Goal: Task Accomplishment & Management: Complete application form

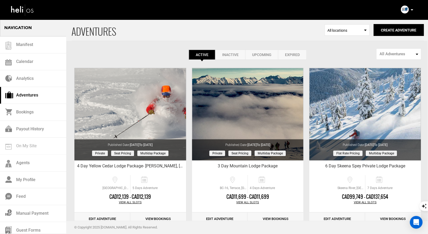
click at [412, 9] on icon at bounding box center [412, 9] width 3 height 1
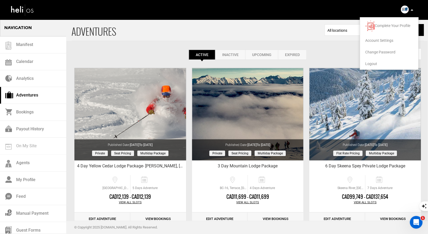
click at [375, 62] on span "Logout" at bounding box center [372, 64] width 12 height 4
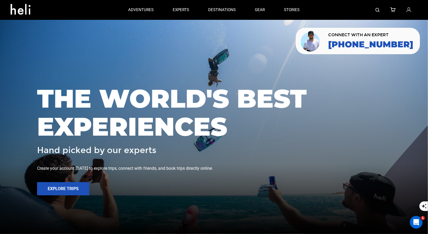
click at [375, 9] on div at bounding box center [363, 10] width 108 height 20
click at [376, 11] on img at bounding box center [378, 10] width 4 height 4
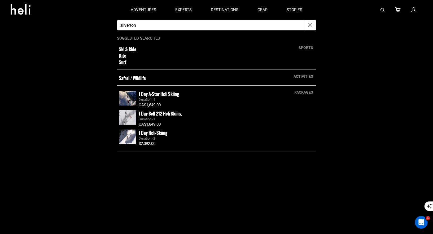
type input "silverton"
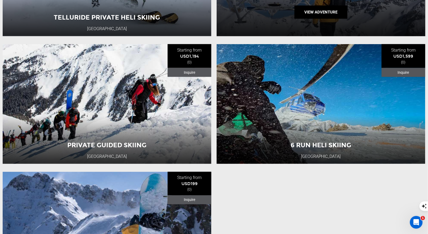
scroll to position [161, 0]
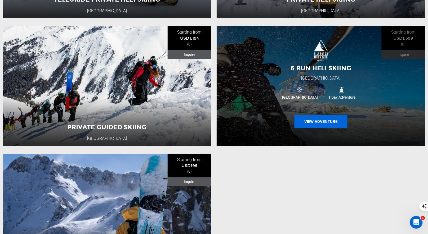
click at [304, 127] on button "View Adventure" at bounding box center [321, 121] width 53 height 13
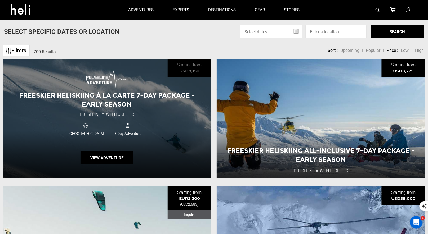
scroll to position [142, 0]
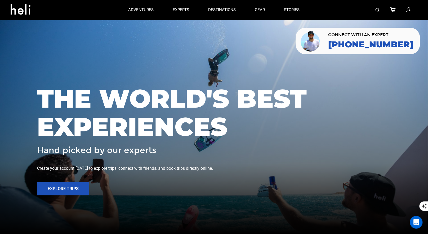
click at [379, 10] on img at bounding box center [378, 10] width 4 height 4
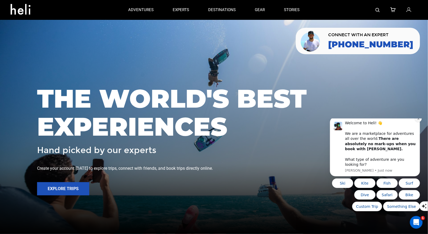
click at [419, 122] on button "Dismiss notification" at bounding box center [418, 118] width 7 height 7
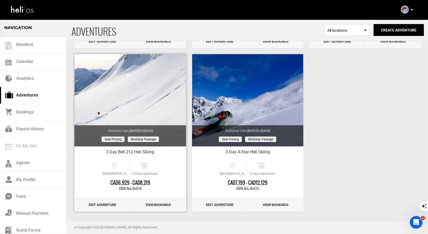
scroll to position [644, 0]
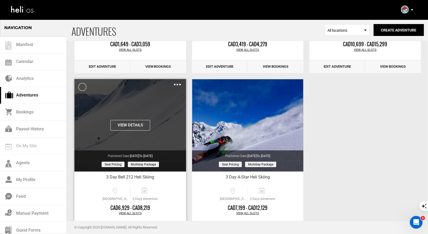
click at [174, 85] on div "Clone De-Activate Share Delete" at bounding box center [177, 85] width 7 height 6
click at [175, 84] on img at bounding box center [177, 85] width 7 height 2
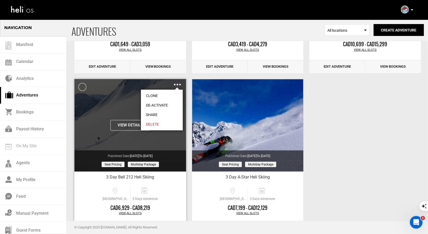
click at [153, 94] on link "Clone" at bounding box center [162, 96] width 42 height 10
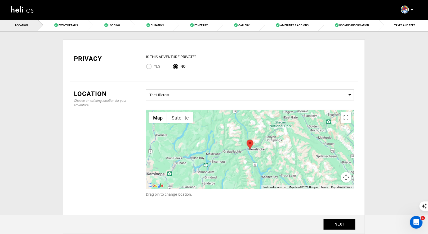
click at [149, 65] on input "Yes" at bounding box center [150, 67] width 8 height 7
radio input "true"
radio input "false"
click at [330, 226] on button "NEXT" at bounding box center [340, 225] width 32 height 11
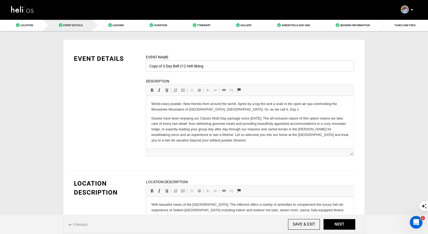
drag, startPoint x: 163, startPoint y: 66, endPoint x: 133, endPoint y: 64, distance: 30.3
click at [134, 64] on div "EVENT DETAILS Event Name Copy of 3 Day Bell 212 Heli Skiing Event name can not …" at bounding box center [214, 108] width 288 height 109
click at [152, 66] on input "3 Day Bell 212 Heli Skiing" at bounding box center [250, 66] width 208 height 11
click at [220, 70] on input "3-Day Bell 212 Heli Skiing" at bounding box center [250, 66] width 208 height 11
type input "3-Day Bell 212 Heli Skiing: [PERSON_NAME]"
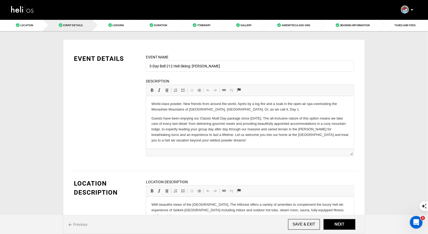
click at [281, 178] on div "LOCATION DESCRIPTION Location Description Rich Text Editor, editor20 Editor too…" at bounding box center [214, 221] width 288 height 101
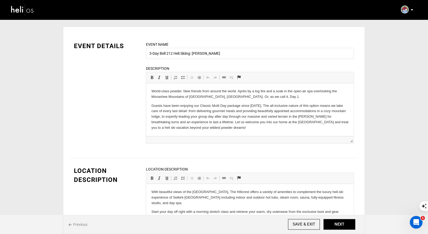
scroll to position [13, 0]
click at [334, 230] on button "NEXT" at bounding box center [340, 225] width 32 height 11
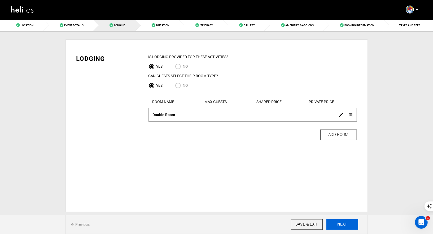
click at [346, 227] on button "NEXT" at bounding box center [342, 225] width 32 height 11
click at [346, 228] on button "NEXT" at bounding box center [342, 225] width 32 height 11
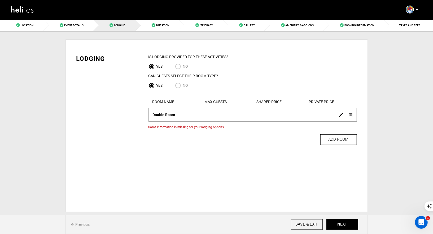
click at [347, 114] on div at bounding box center [345, 115] width 18 height 8
click at [350, 114] on img at bounding box center [350, 115] width 4 height 5
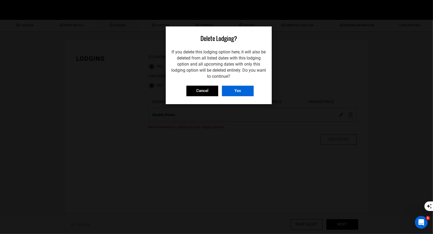
click at [243, 91] on input "Yes" at bounding box center [238, 91] width 32 height 11
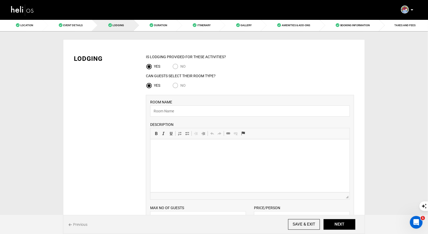
click at [175, 86] on input "No" at bounding box center [176, 86] width 8 height 7
radio input "true"
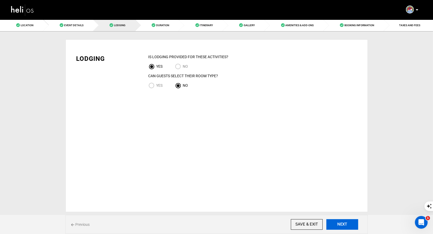
click at [347, 229] on button "NEXT" at bounding box center [342, 225] width 32 height 11
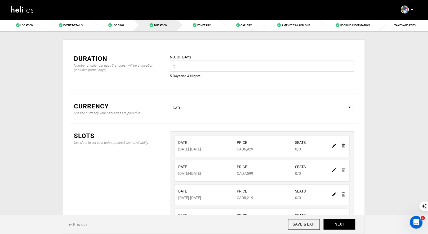
scroll to position [57, 0]
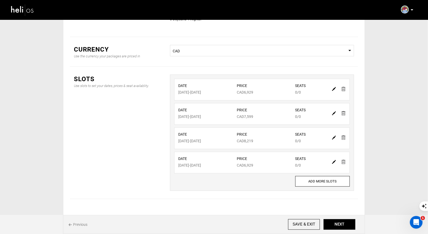
click at [343, 86] on link at bounding box center [344, 89] width 4 height 8
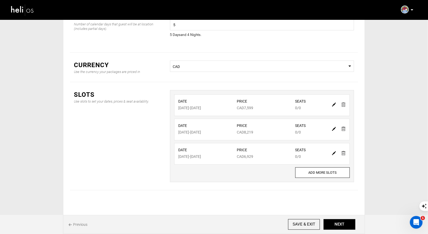
click at [343, 105] on img at bounding box center [344, 105] width 4 height 5
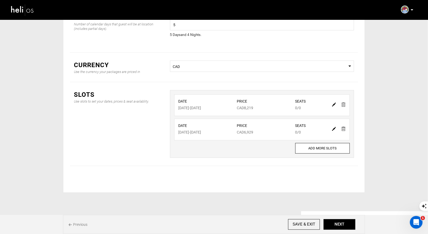
scroll to position [17, 0]
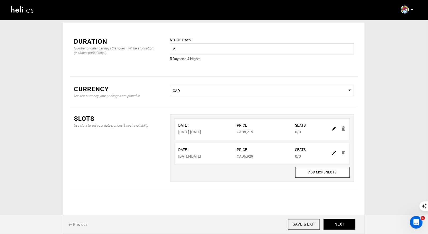
click at [343, 153] on img at bounding box center [344, 153] width 4 height 5
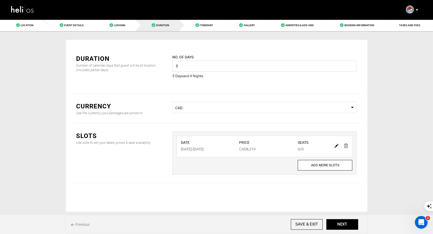
click at [336, 145] on img at bounding box center [336, 146] width 4 height 4
type input "03/04/2026"
type input "03/08/2026"
type input "8219"
type input "0"
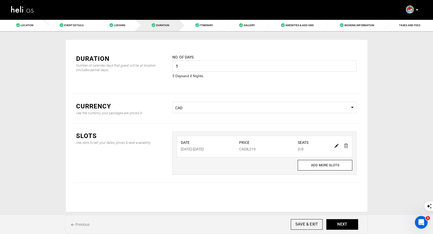
type input "0"
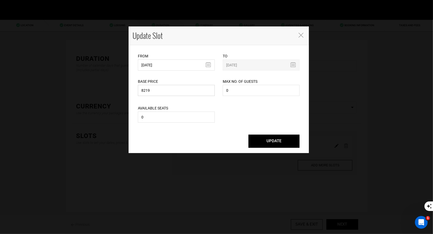
click at [171, 90] on input "8219" at bounding box center [176, 90] width 77 height 11
drag, startPoint x: 158, startPoint y: 94, endPoint x: 120, endPoint y: 80, distance: 41.1
click at [127, 86] on div "Update Slot From 03/04/2026 Please select start date. Start date already exists…" at bounding box center [216, 117] width 433 height 234
type input "6929"
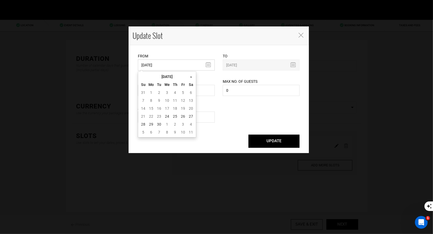
click at [188, 65] on input "03/04/2026" at bounding box center [176, 65] width 77 height 11
click at [191, 79] on th "»" at bounding box center [191, 77] width 8 height 8
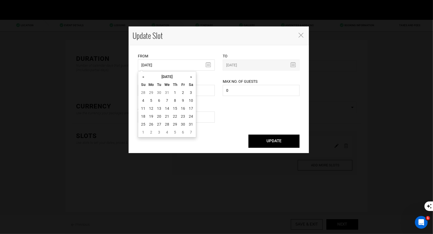
click at [191, 79] on th "»" at bounding box center [191, 77] width 8 height 8
click at [192, 107] on td "14" at bounding box center [191, 109] width 8 height 8
type input "03/14/2026"
type input "03/18/2026"
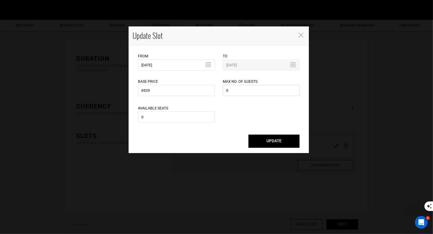
click at [232, 91] on input "0" at bounding box center [261, 90] width 77 height 11
type input "2"
click at [187, 117] on input "0" at bounding box center [176, 117] width 77 height 11
type input "0"
type input "2"
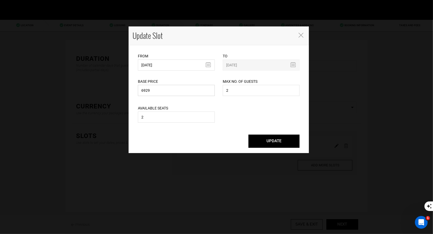
click at [168, 93] on input "6929" at bounding box center [176, 90] width 77 height 11
click at [257, 141] on button "UPDATE" at bounding box center [273, 141] width 51 height 13
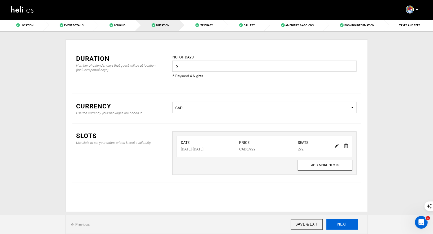
click at [344, 226] on button "NEXT" at bounding box center [342, 225] width 32 height 11
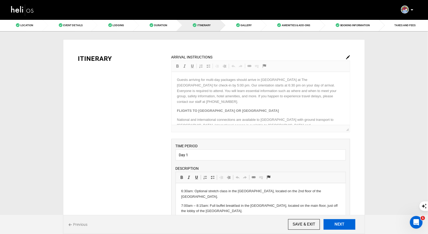
click at [344, 226] on button "NEXT" at bounding box center [340, 225] width 32 height 11
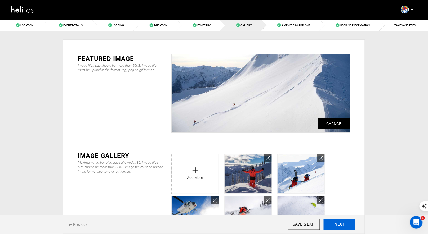
click at [344, 226] on button "NEXT" at bounding box center [340, 225] width 32 height 11
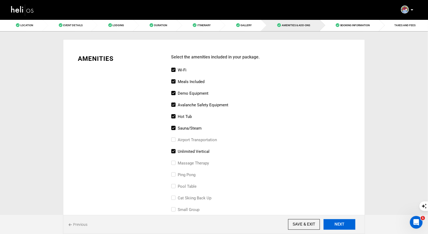
click at [344, 226] on button "NEXT" at bounding box center [340, 225] width 32 height 11
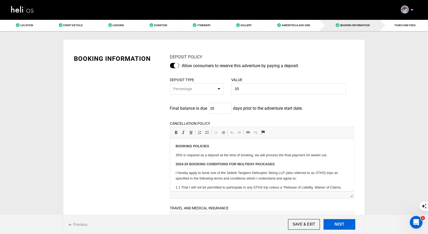
click at [330, 221] on button "NEXT" at bounding box center [340, 225] width 32 height 11
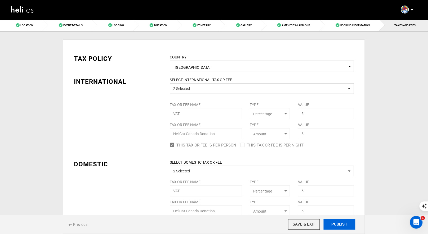
click at [335, 229] on button "PUBLISH" at bounding box center [340, 225] width 32 height 11
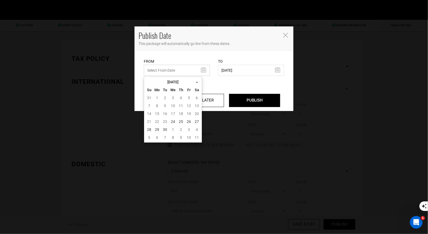
click at [197, 72] on input "text" at bounding box center [177, 70] width 66 height 11
click at [170, 122] on td "24" at bounding box center [173, 122] width 8 height 8
type input "09/24/2025"
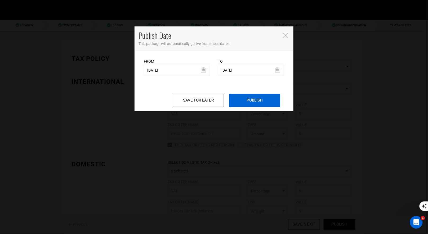
click at [242, 95] on input "PUBLISH" at bounding box center [254, 100] width 51 height 13
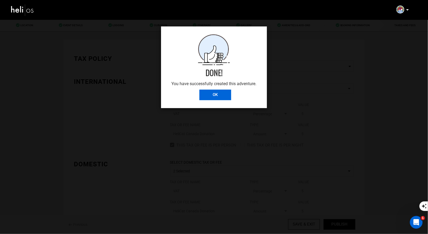
click at [216, 95] on input "OK" at bounding box center [215, 95] width 32 height 11
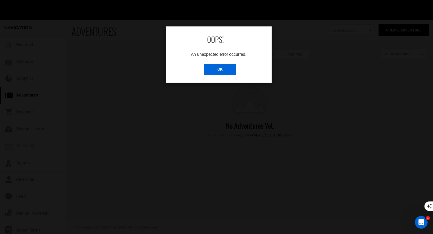
click at [219, 72] on input "OK" at bounding box center [220, 69] width 32 height 11
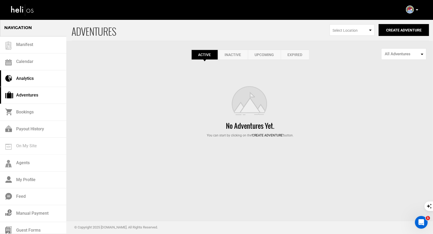
click at [30, 78] on link "Analytics" at bounding box center [33, 78] width 66 height 17
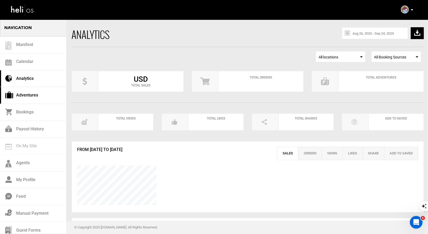
click at [29, 95] on link "Adventures" at bounding box center [33, 95] width 66 height 17
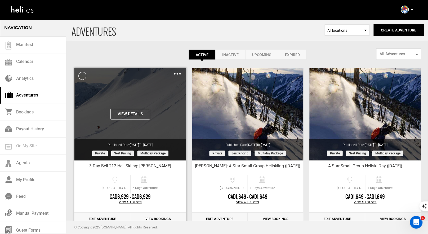
click at [175, 73] on img at bounding box center [177, 74] width 7 height 2
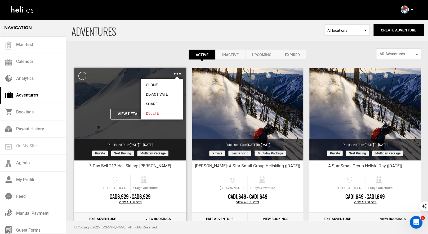
click at [156, 103] on link "Share" at bounding box center [162, 104] width 42 height 10
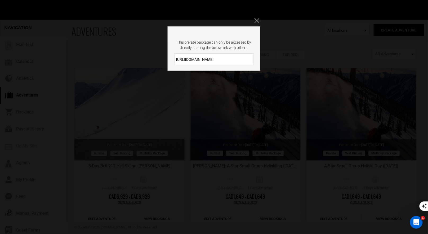
drag, startPoint x: 216, startPoint y: 60, endPoint x: 168, endPoint y: 57, distance: 48.0
click at [168, 57] on div "https://heli.life/TTZsDY" at bounding box center [214, 60] width 93 height 12
click at [238, 54] on input "https://heli.life/TTZsDY" at bounding box center [213, 60] width 79 height 12
click at [258, 16] on div "This private package can only be accessed by directly sharing the below link wi…" at bounding box center [214, 117] width 428 height 234
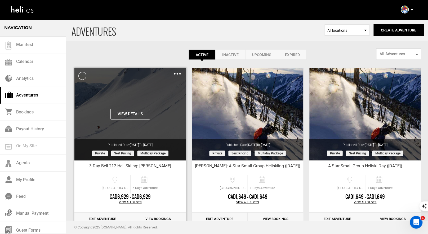
click at [136, 112] on button "View Details" at bounding box center [130, 114] width 40 height 11
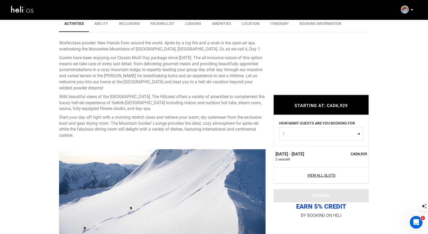
scroll to position [190, 0]
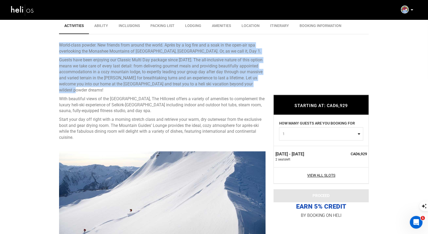
drag, startPoint x: 264, startPoint y: 83, endPoint x: 70, endPoint y: 42, distance: 198.5
click at [70, 42] on div "World-class powder. New friends from around the world. Après by a log fire and …" at bounding box center [162, 67] width 207 height 51
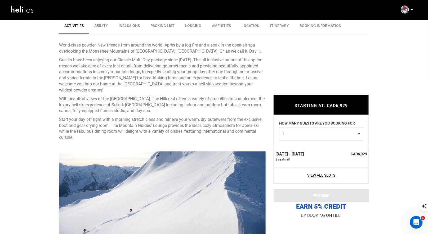
click at [147, 104] on p "With beautiful views of the [GEOGRAPHIC_DATA], The Hillcrest offers a variety o…" at bounding box center [162, 105] width 207 height 18
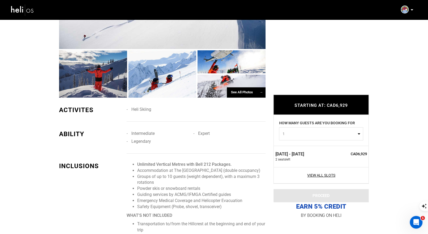
scroll to position [450, 0]
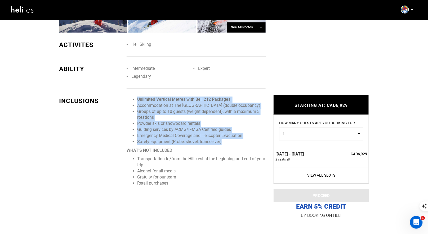
drag, startPoint x: 225, startPoint y: 135, endPoint x: 128, endPoint y: 87, distance: 108.3
click at [128, 89] on div "INCLUSIONS Unlimited Vertical Metres with Bell 212 Packages. Accommodation at T…" at bounding box center [162, 143] width 207 height 109
copy ul "Unlimited Vertical Metres with Bell 212 Packages. Accommodation at The Coast Hi…"
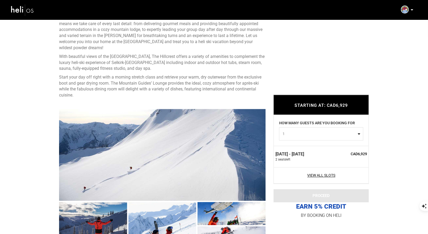
scroll to position [216, 0]
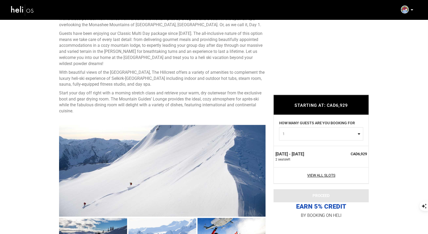
click at [410, 9] on div "Complete Your Profile Account Settings Change Password Logout" at bounding box center [407, 10] width 19 height 10
click at [411, 9] on p at bounding box center [411, 10] width 3 height 6
click at [370, 64] on span "Logout" at bounding box center [372, 64] width 12 height 4
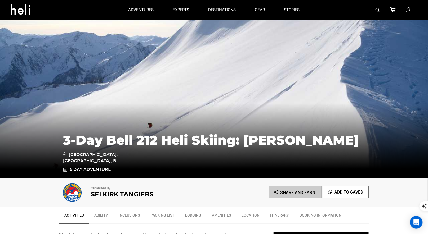
scroll to position [106, 0]
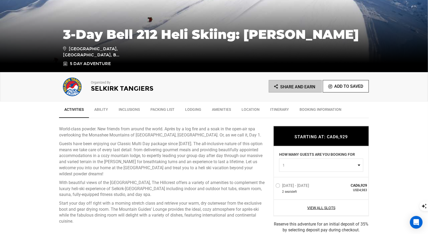
click at [296, 168] on span "1" at bounding box center [320, 165] width 74 height 5
click at [292, 189] on link "2" at bounding box center [321, 188] width 84 height 10
select select "2"
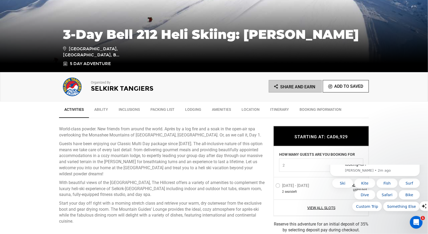
scroll to position [0, 0]
